Goal: Task Accomplishment & Management: Manage account settings

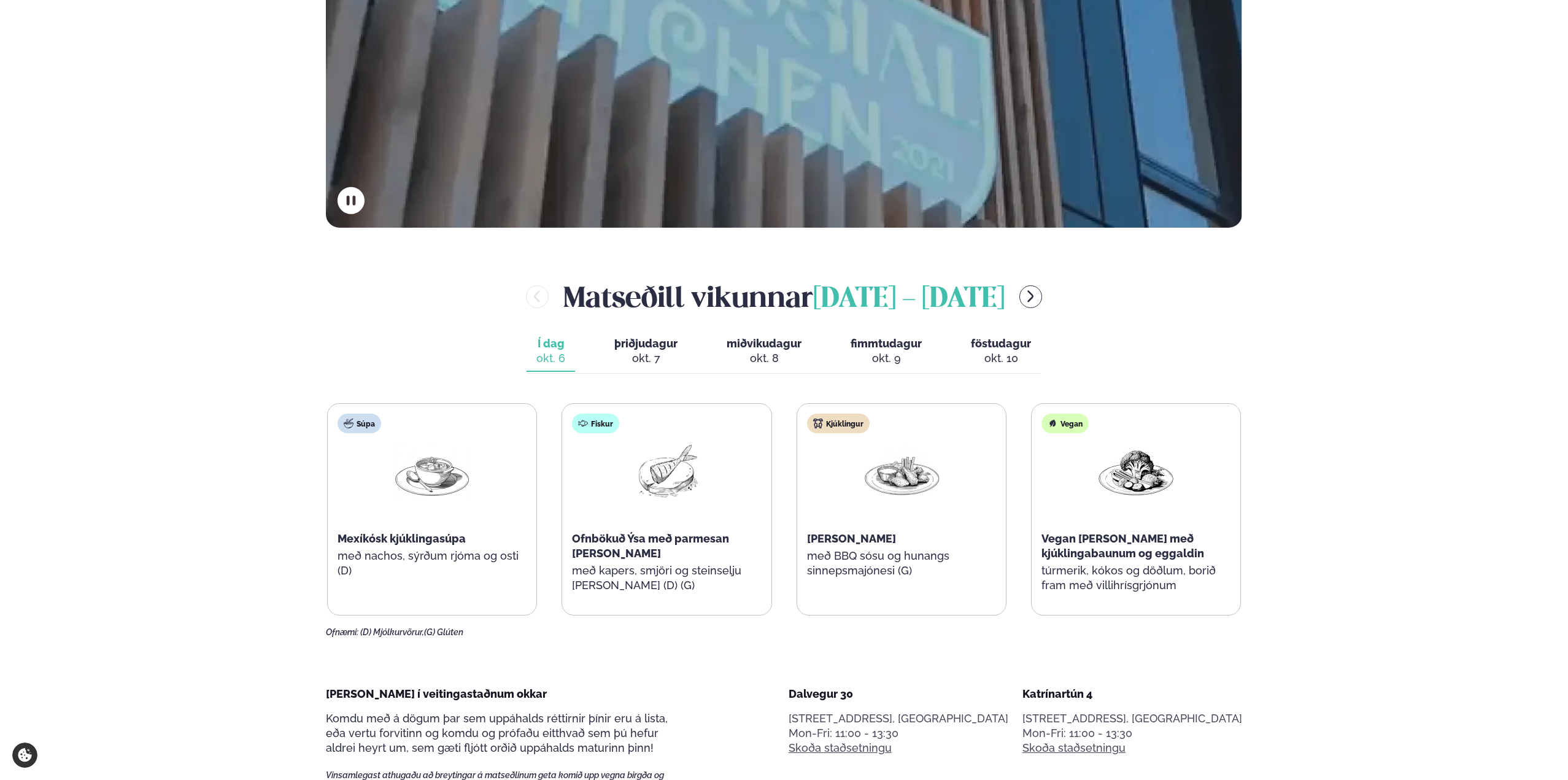
scroll to position [552, 0]
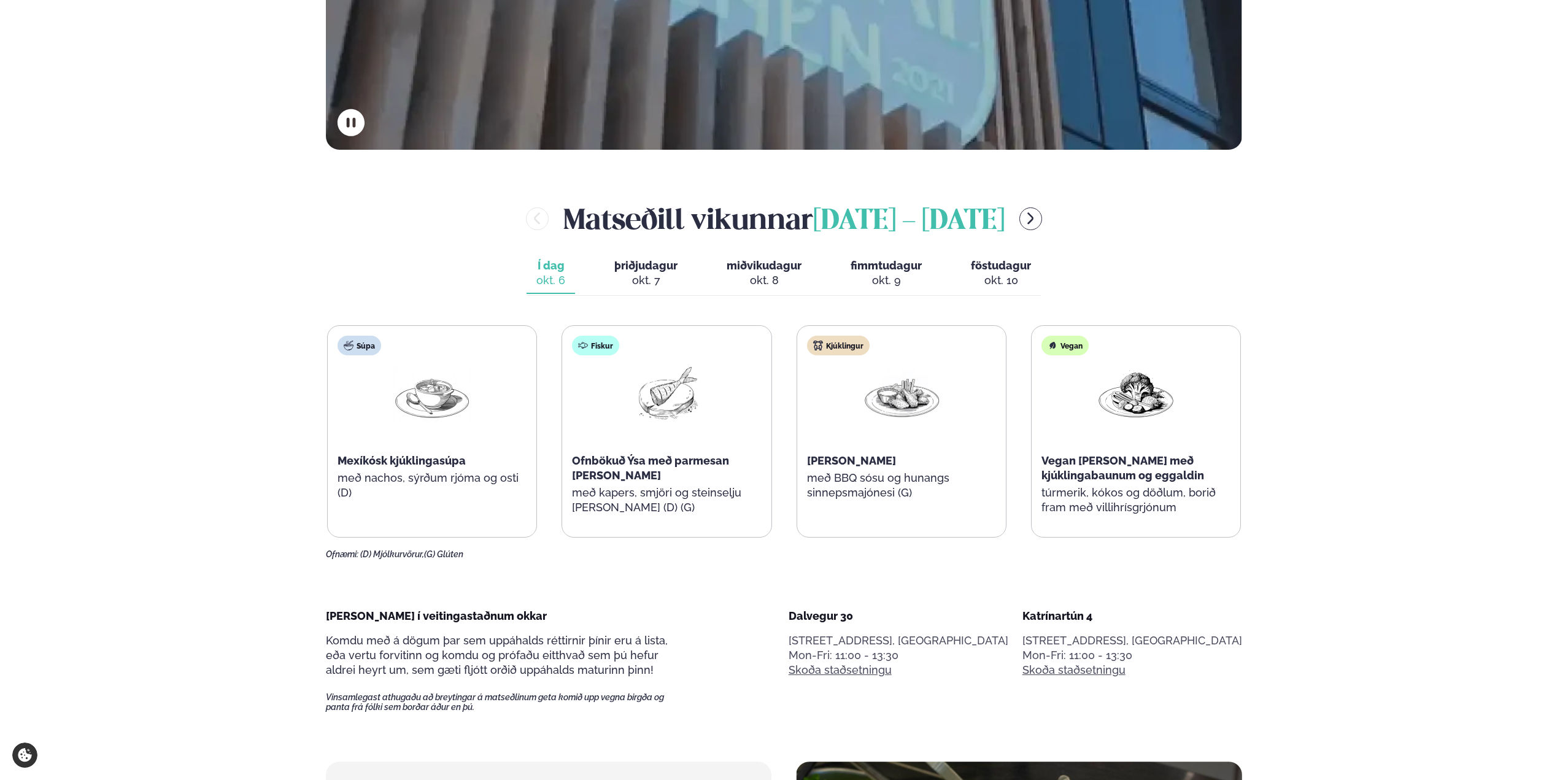
click at [631, 283] on div "okt. 7" at bounding box center [645, 280] width 63 height 15
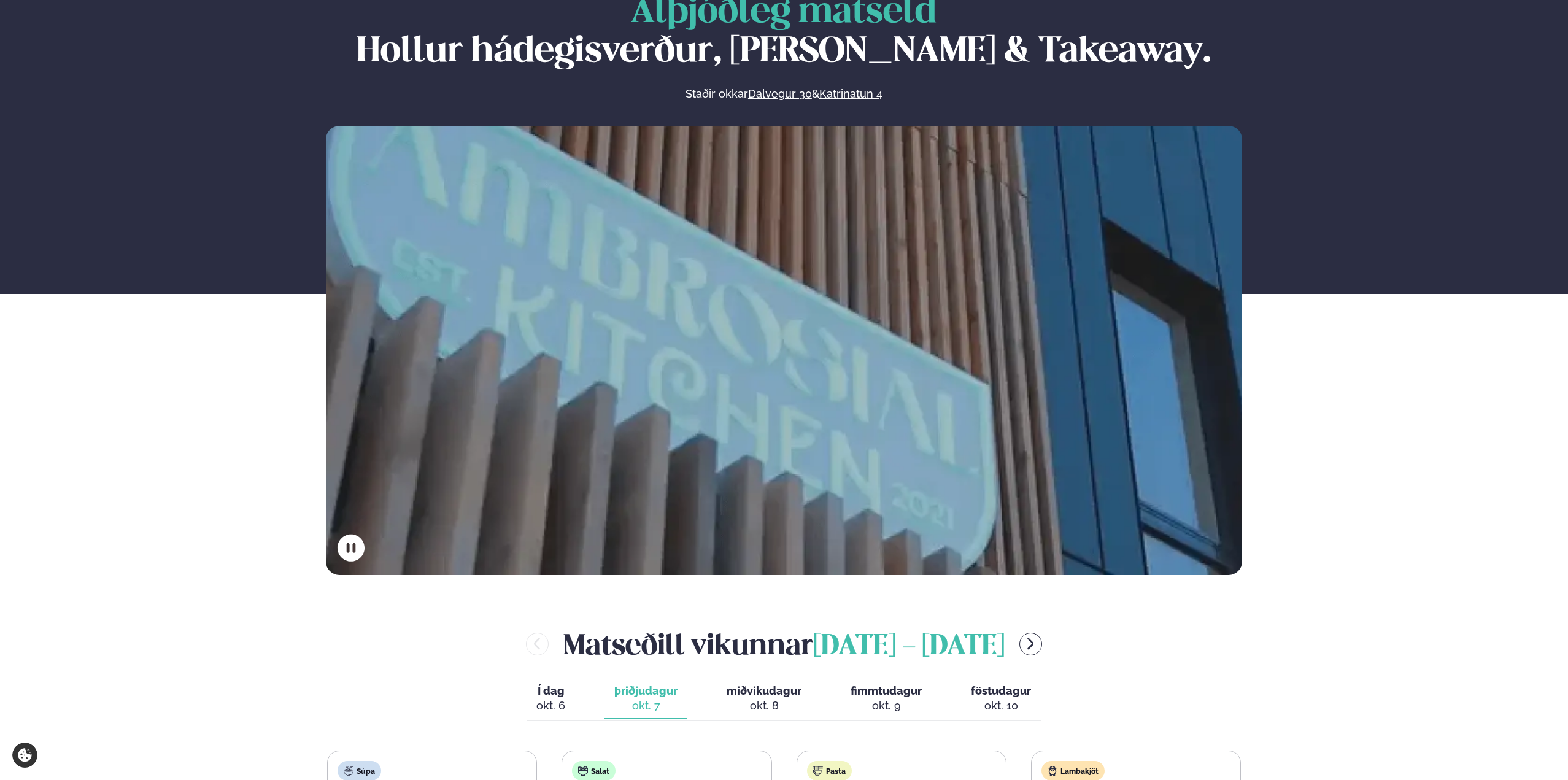
scroll to position [0, 0]
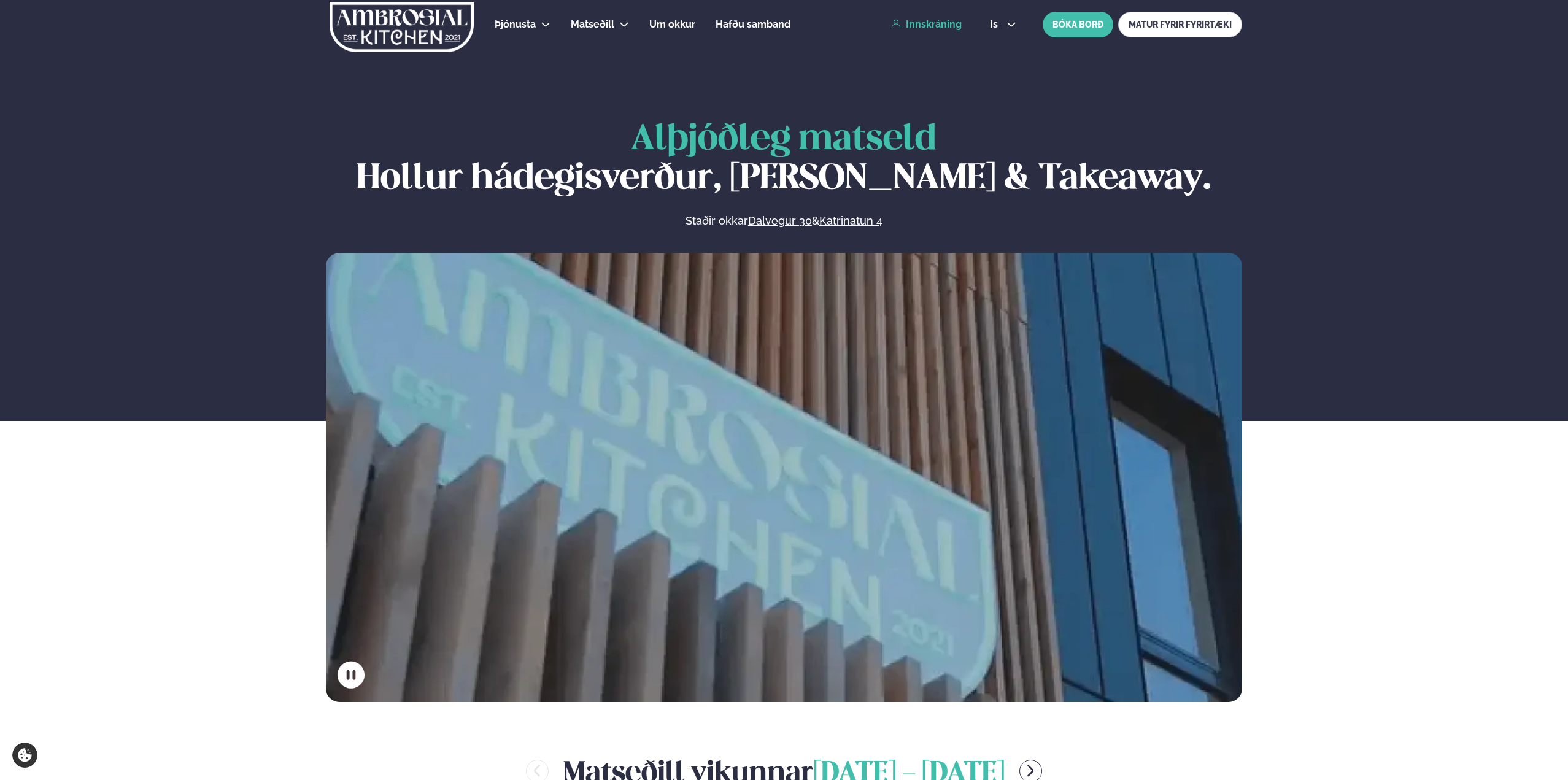
click at [930, 22] on link "Innskráning" at bounding box center [927, 24] width 71 height 11
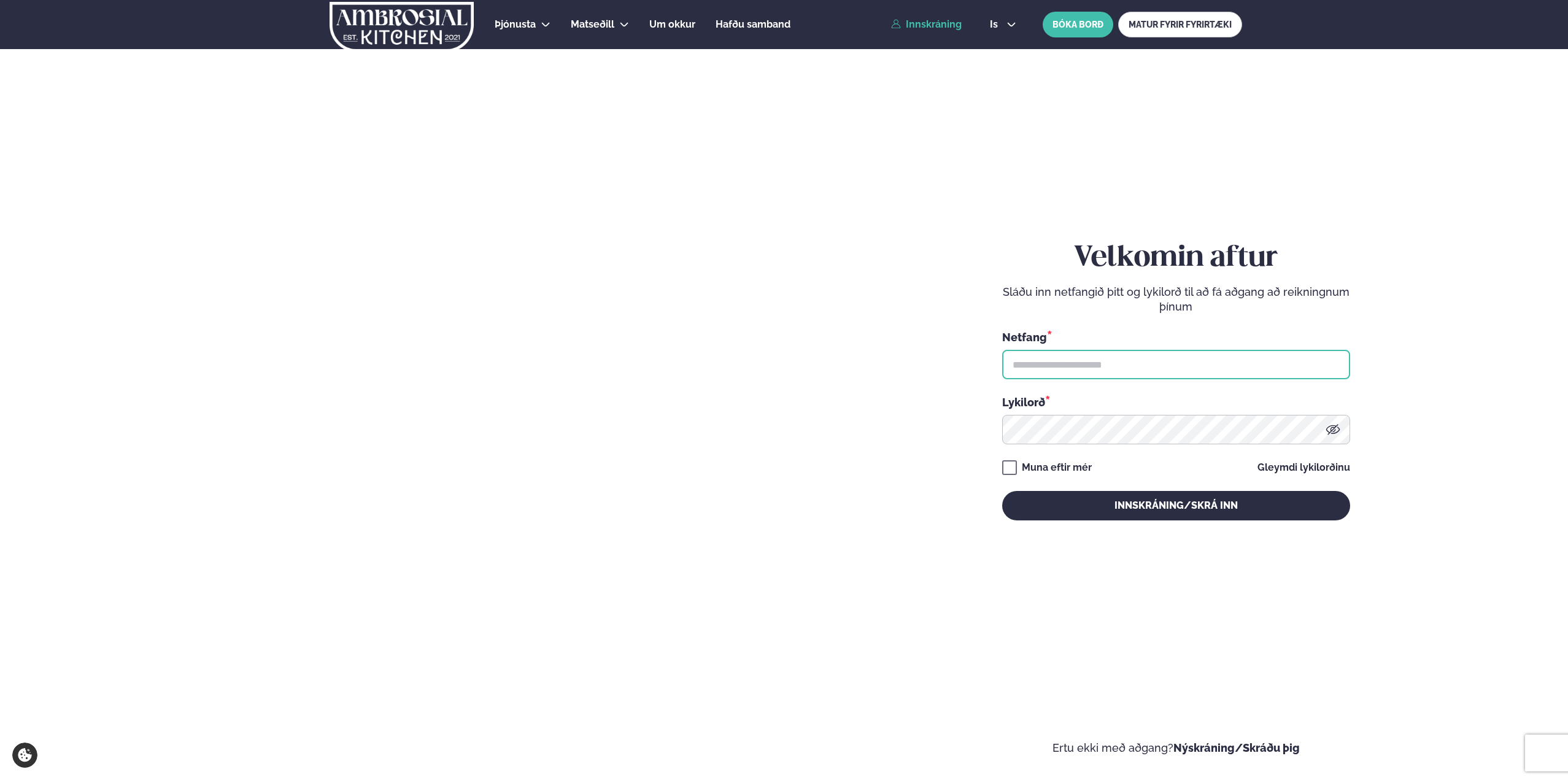
type input "**********"
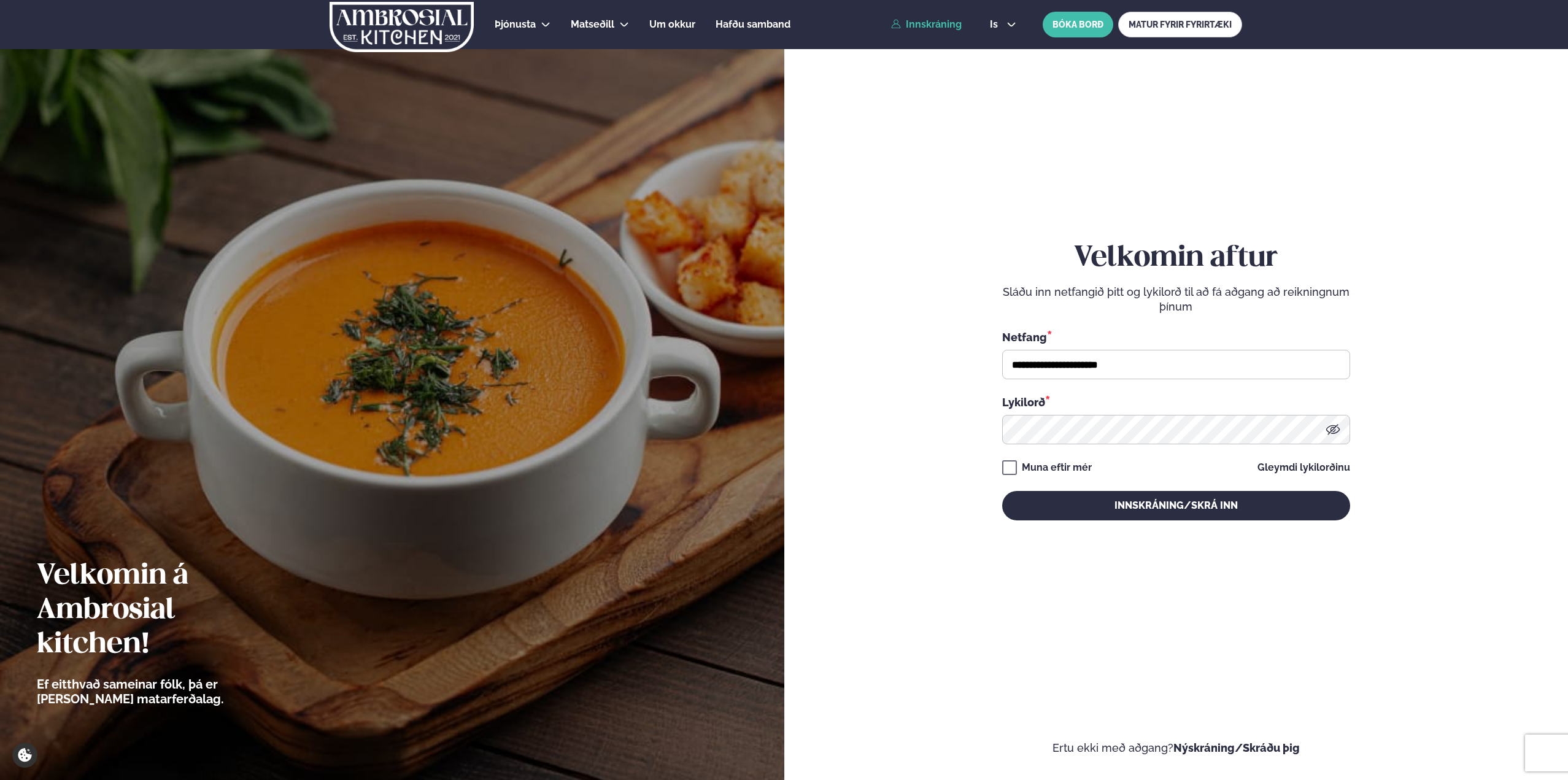
click at [1066, 463] on div "Muna eftir mér" at bounding box center [1057, 467] width 70 height 15
click at [1094, 505] on button "Innskráning/Skrá inn" at bounding box center [1176, 505] width 348 height 29
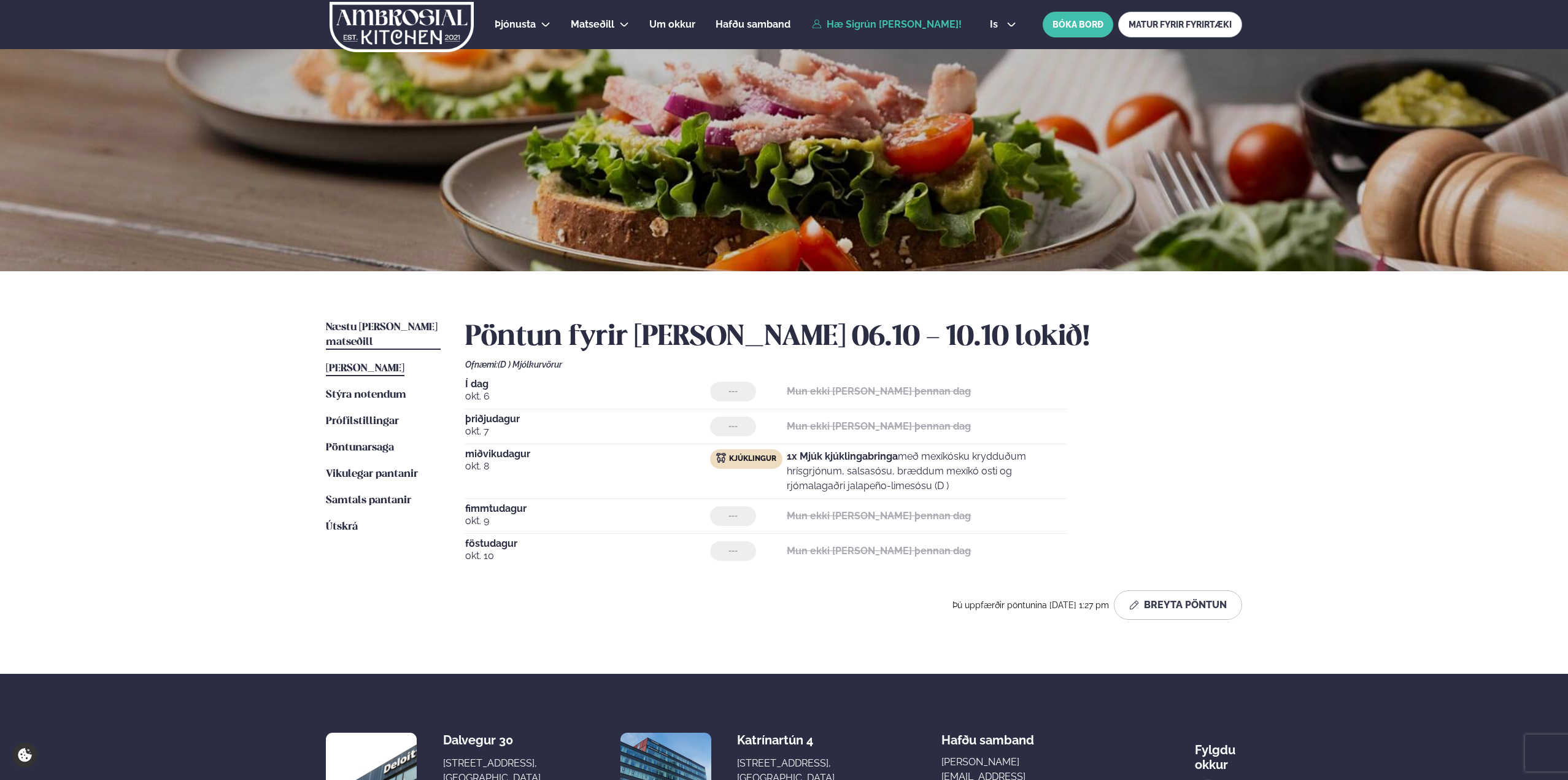
click at [377, 330] on span "Næstu [PERSON_NAME] matseðill" at bounding box center [381, 334] width 111 height 25
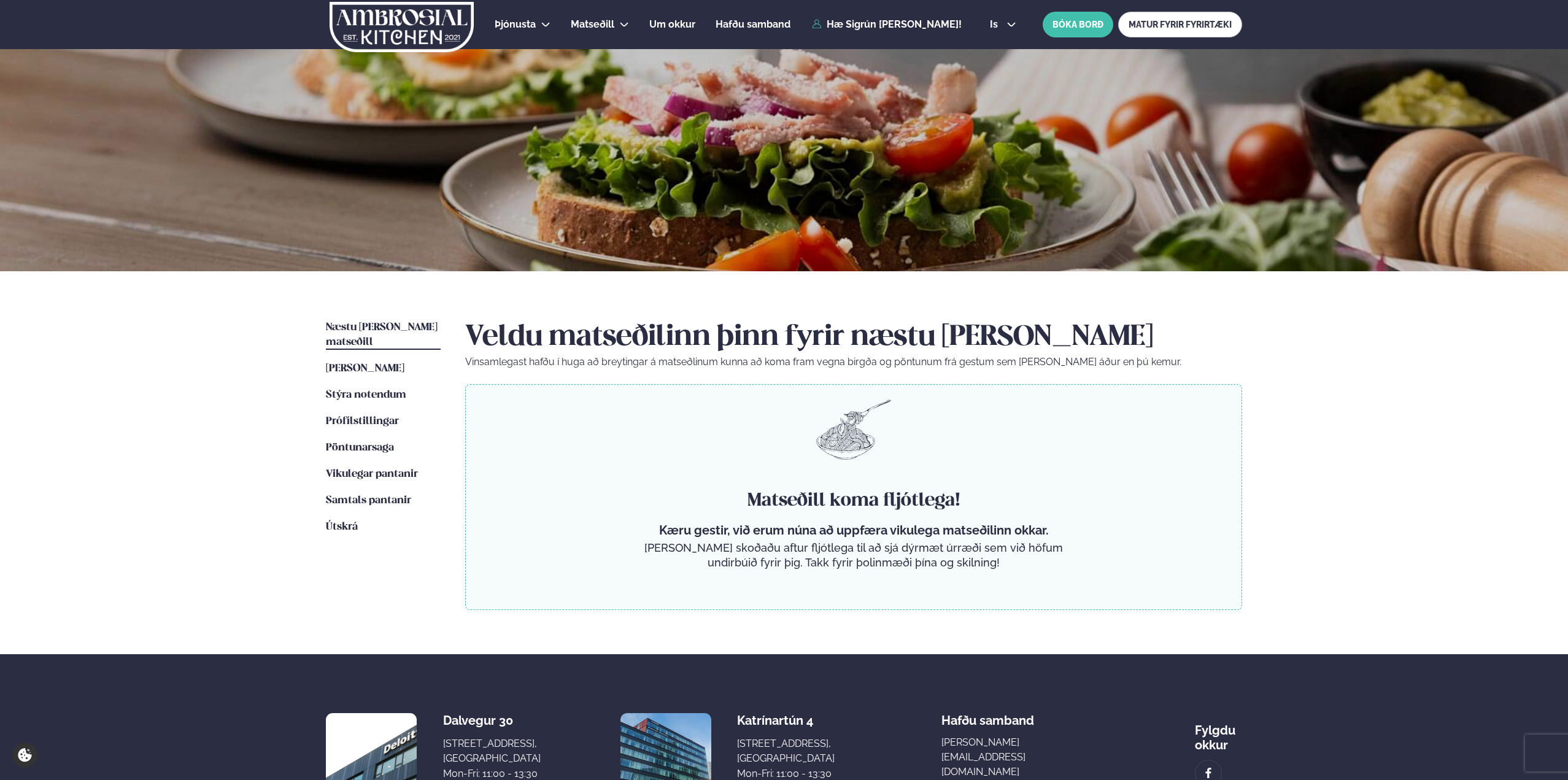
click at [365, 343] on ul "Næstu [PERSON_NAME] matseðill Næsta vika [PERSON_NAME] matseðill Þessa [PERSON_…" at bounding box center [383, 465] width 115 height 289
click at [371, 364] on span "[PERSON_NAME]" at bounding box center [365, 369] width 79 height 10
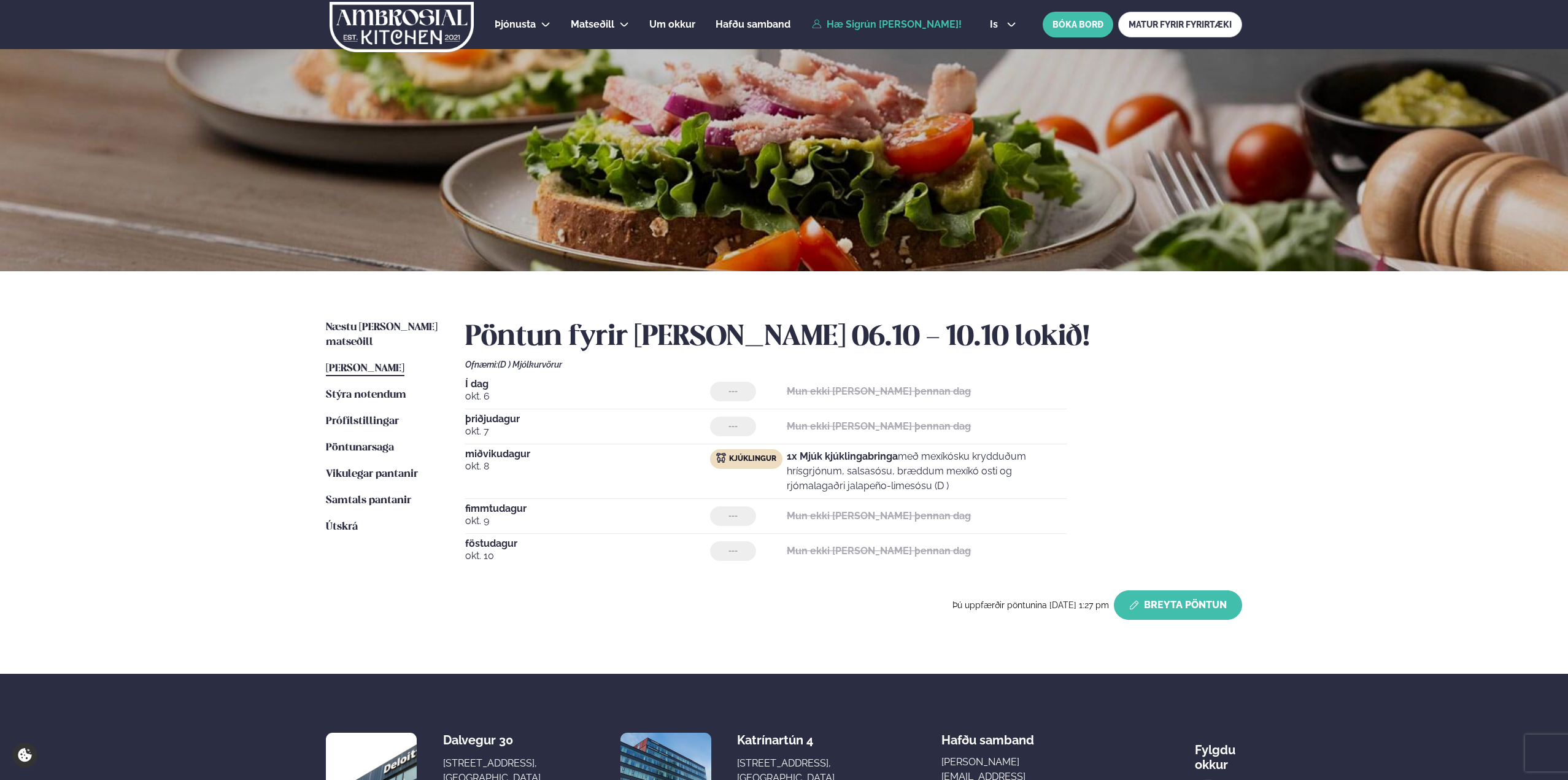
click at [1201, 614] on button "Breyta Pöntun" at bounding box center [1178, 606] width 129 height 29
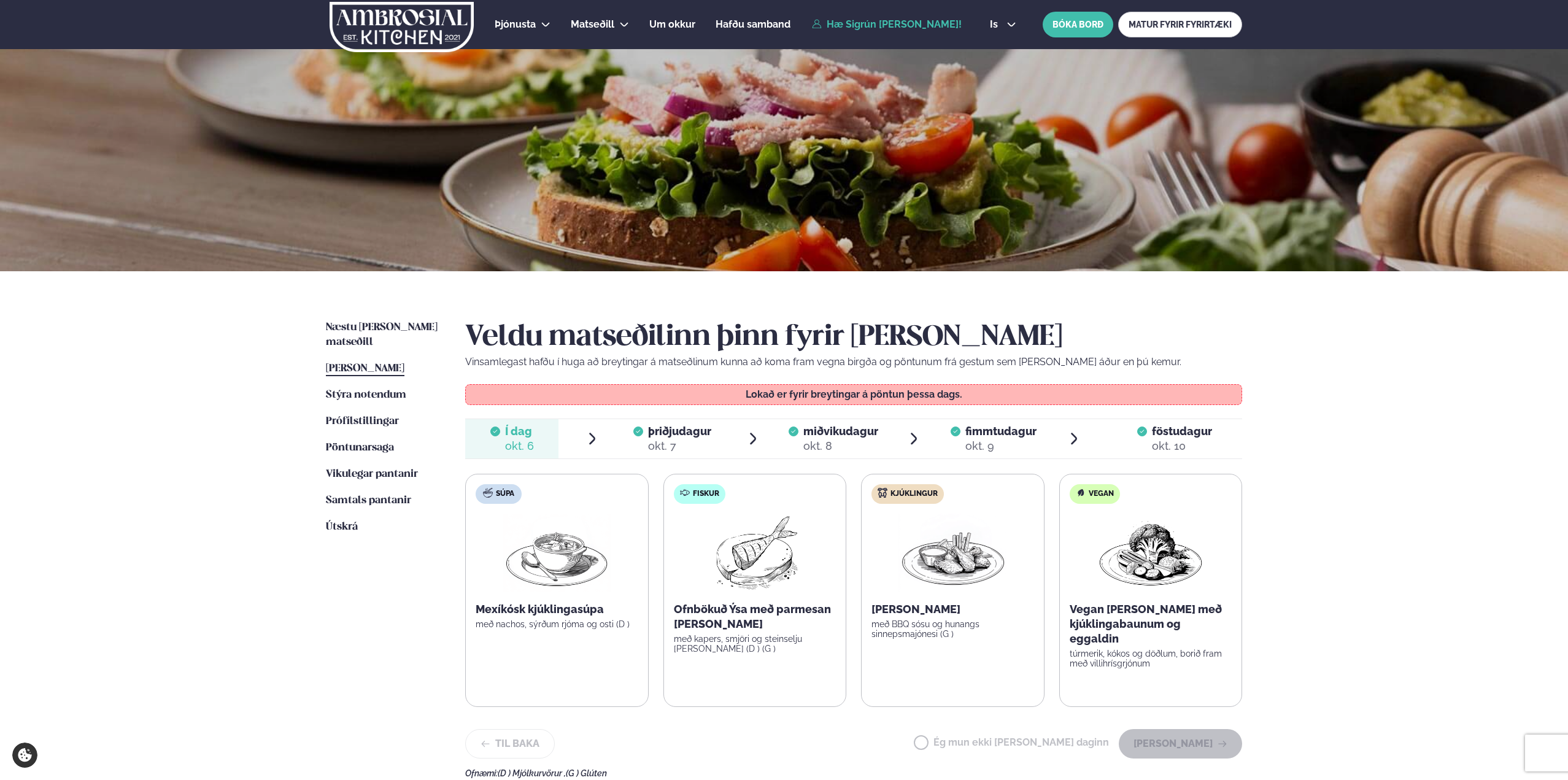
click at [684, 443] on div "okt. 7" at bounding box center [679, 446] width 63 height 15
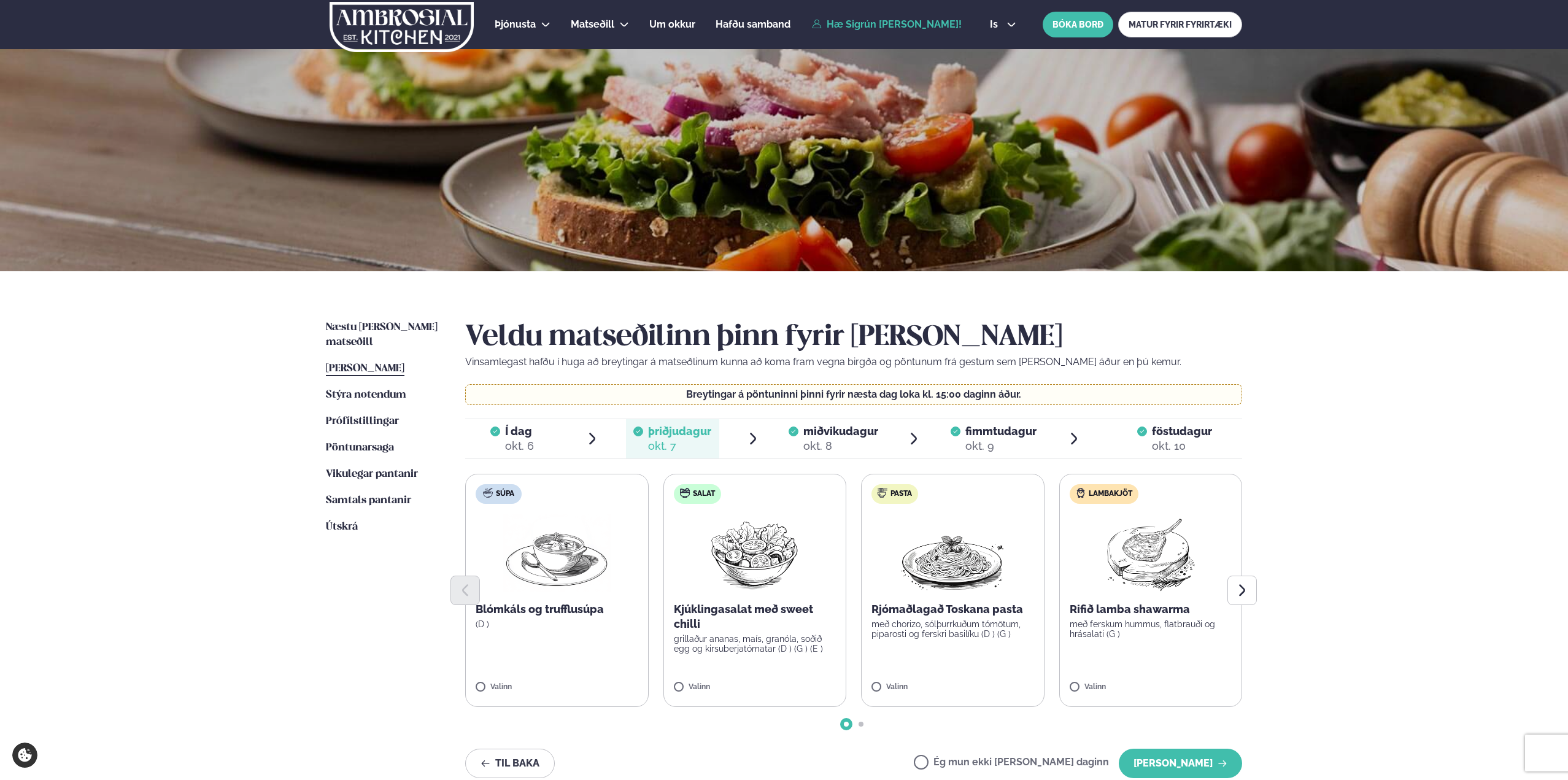
click at [800, 443] on span "miðvikudagur mið. [DATE]" at bounding box center [833, 438] width 93 height 39
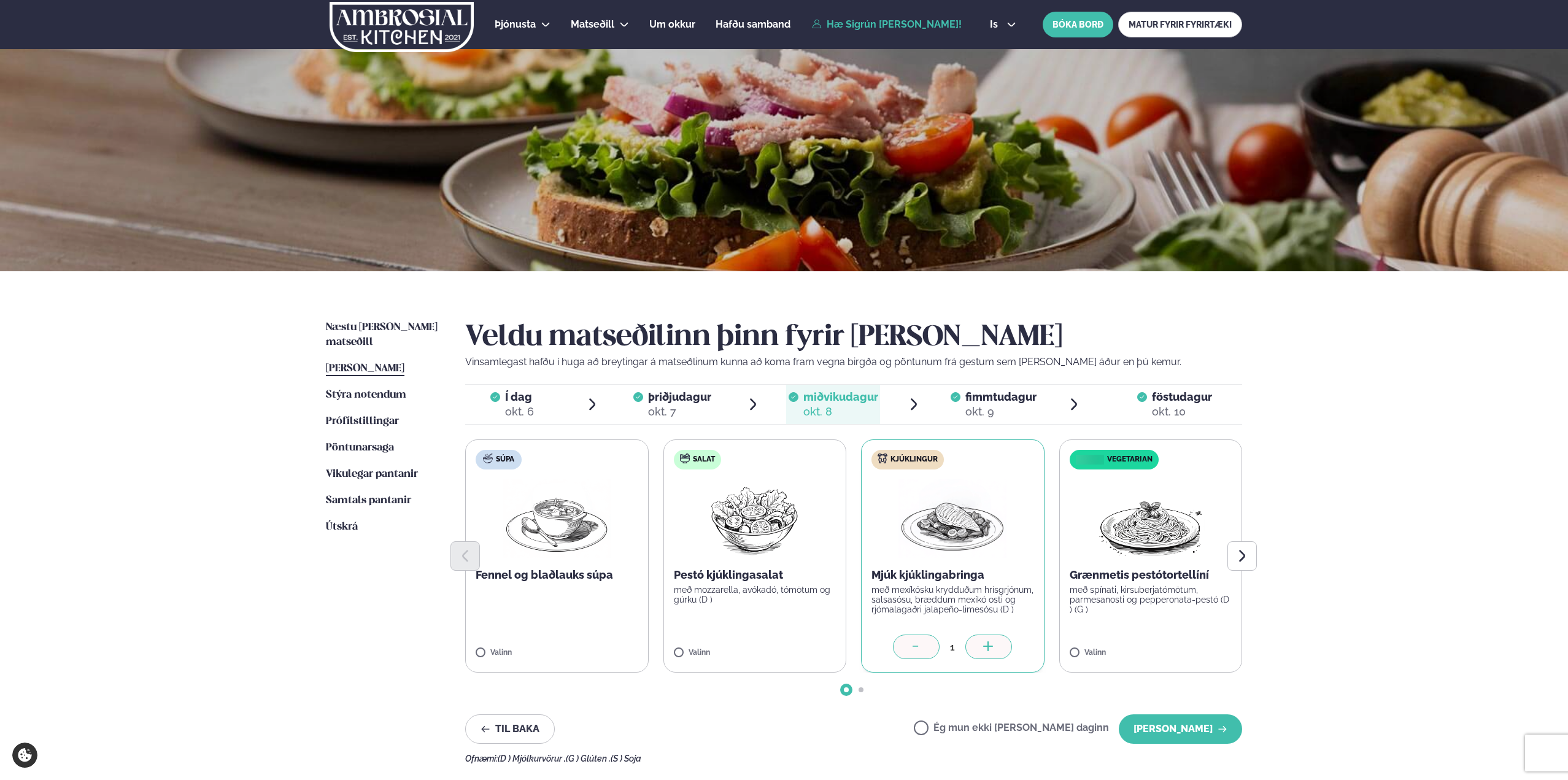
click at [996, 393] on span "fimmtudagur" at bounding box center [1001, 396] width 71 height 13
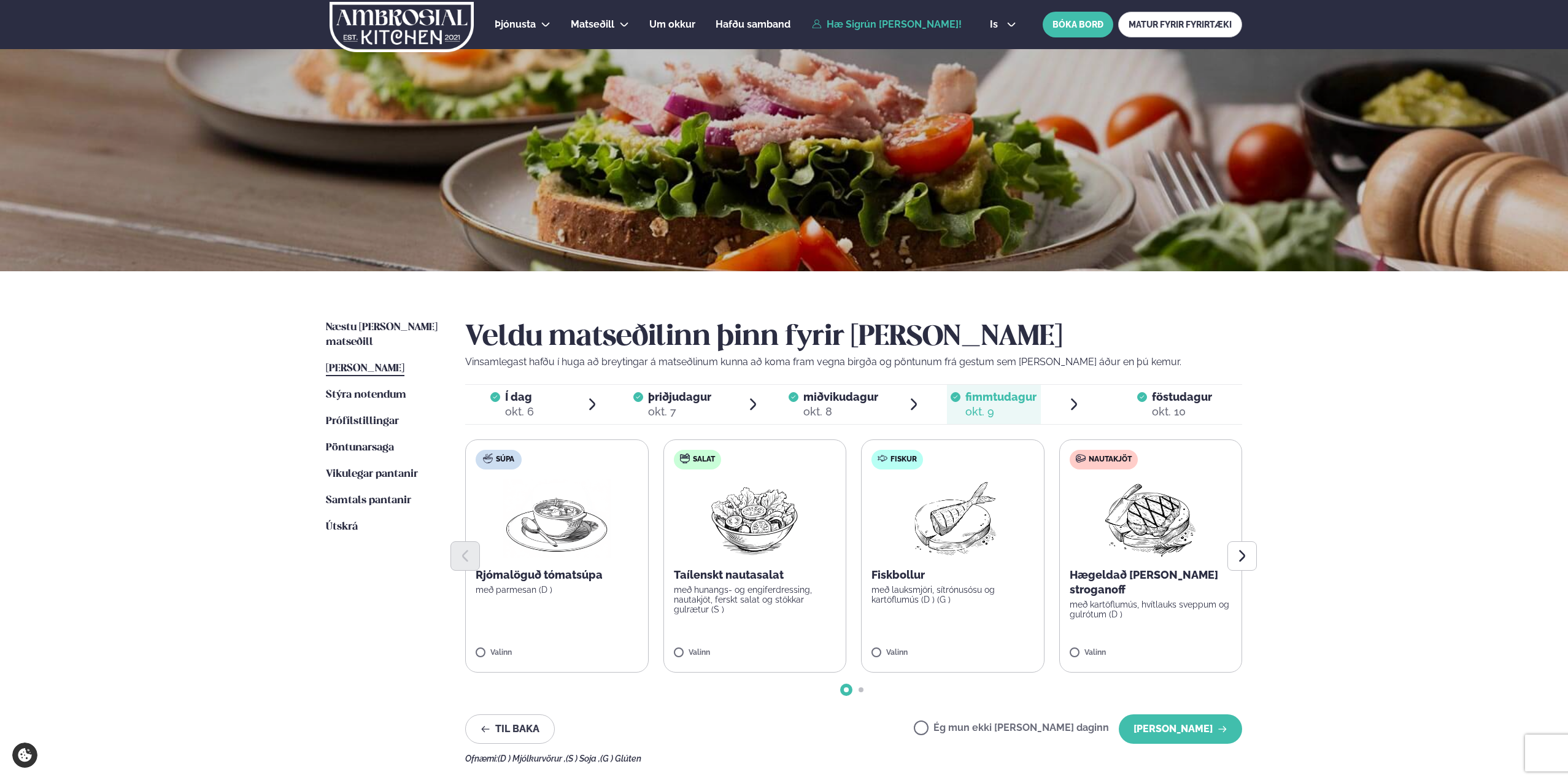
click at [1171, 406] on div "okt. 10" at bounding box center [1183, 411] width 60 height 15
